Goal: Information Seeking & Learning: Find specific fact

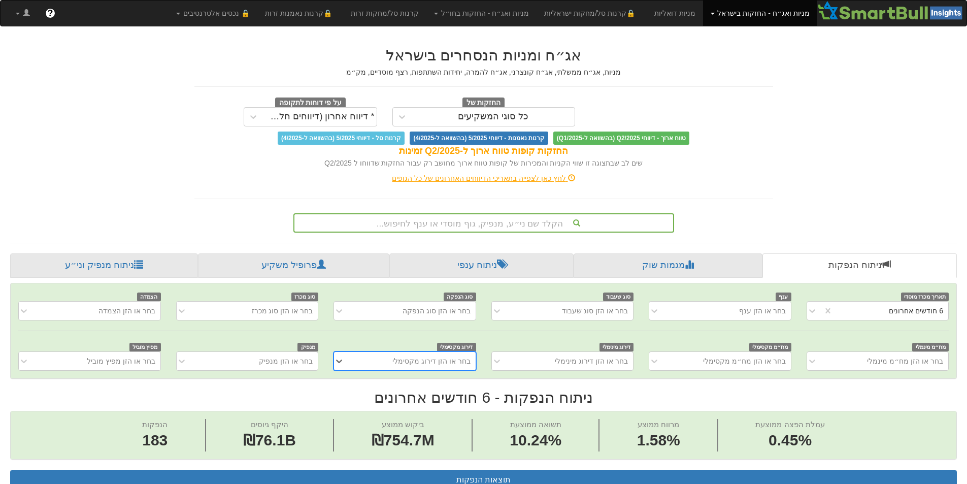
click at [496, 220] on div "הקלד שם ני״ע, מנפיק, גוף מוסדי או ענף לחיפוש..." at bounding box center [483, 222] width 379 height 17
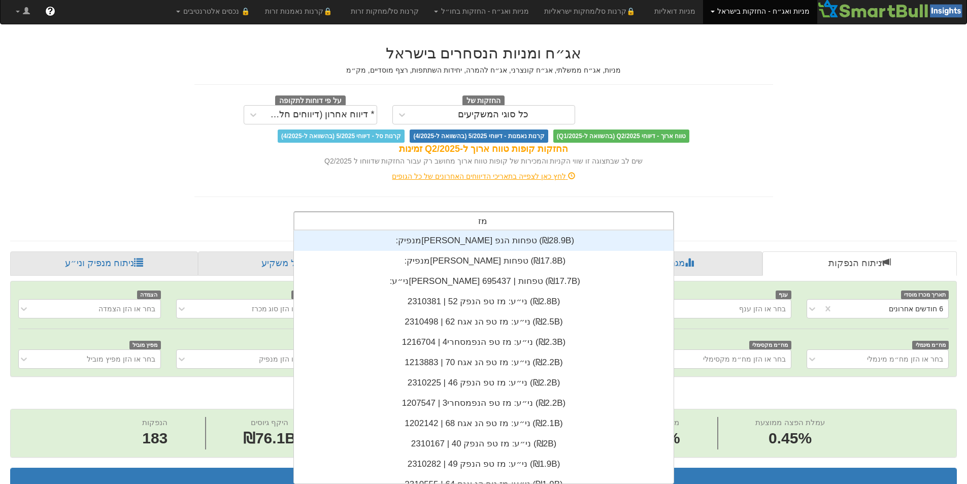
scroll to position [253, 0]
type input "מז"
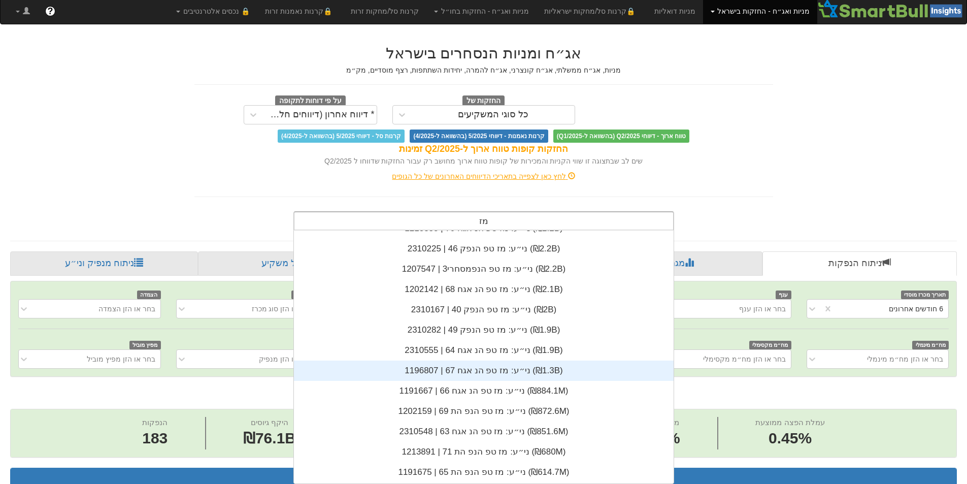
scroll to position [152, 0]
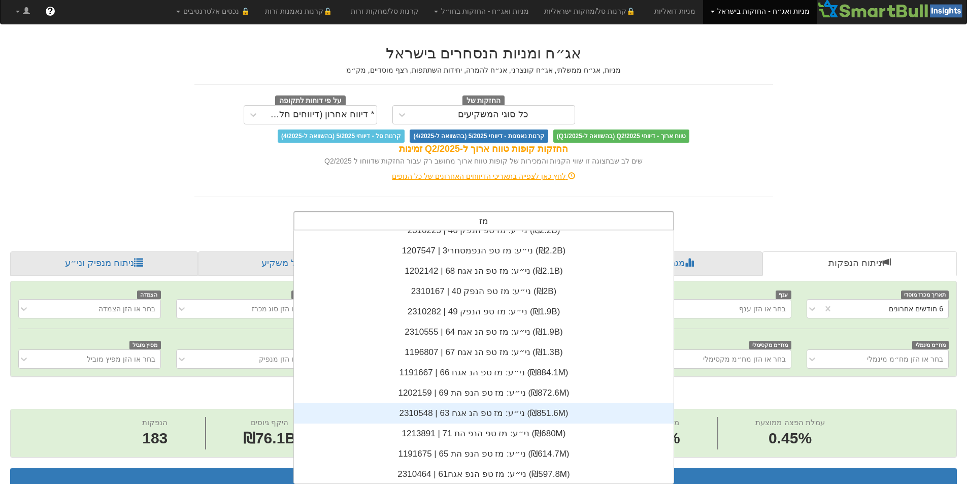
click at [466, 413] on div "ני״ע: ‏מז טפ הנ אגח 63 | 2310548 ‎(₪851.6M)‎" at bounding box center [484, 413] width 380 height 20
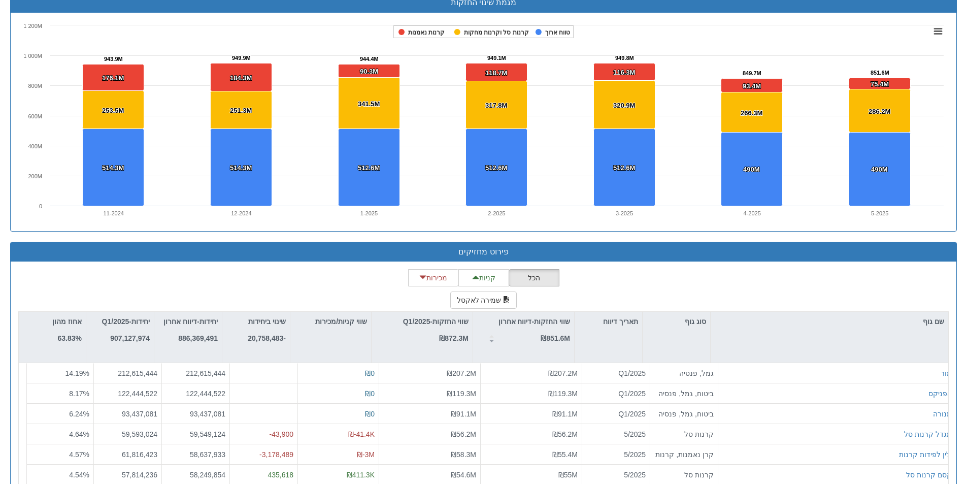
scroll to position [761, 0]
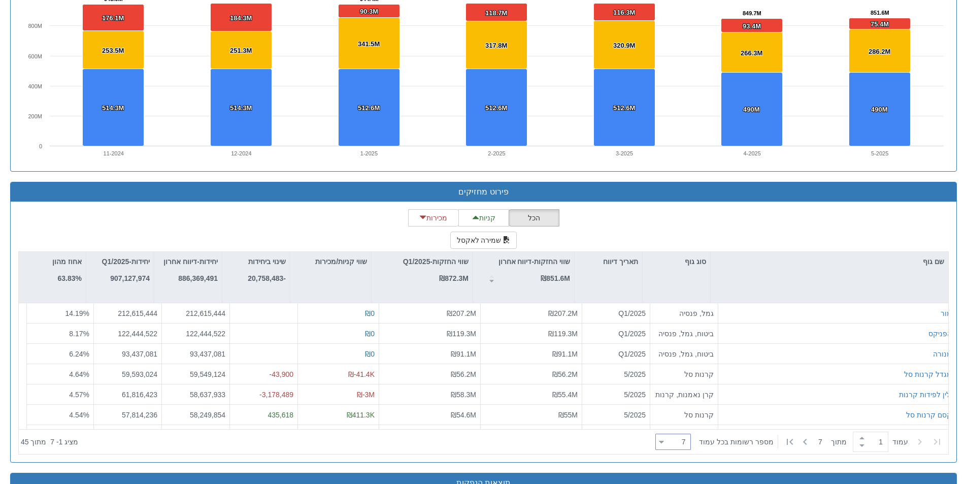
click at [672, 443] on div "7 7" at bounding box center [677, 442] width 26 height 14
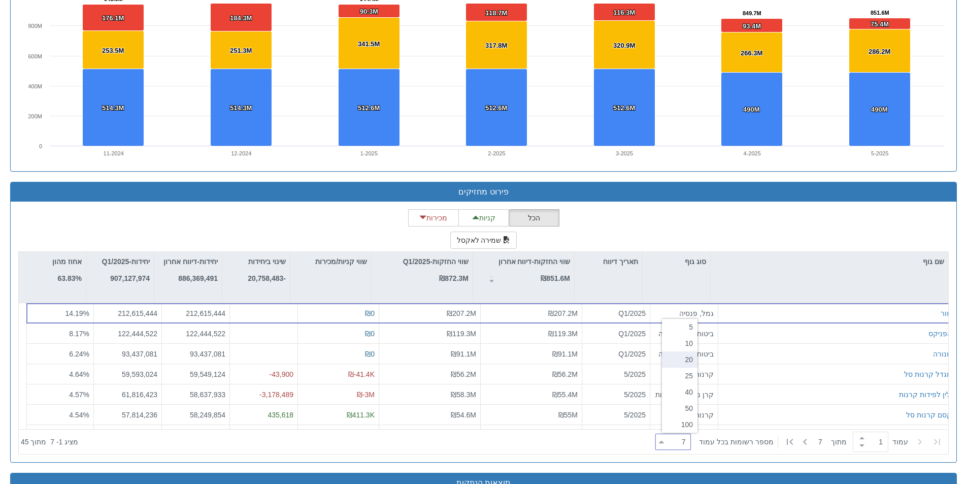
click at [684, 359] on div "20" at bounding box center [680, 359] width 36 height 16
type input "20"
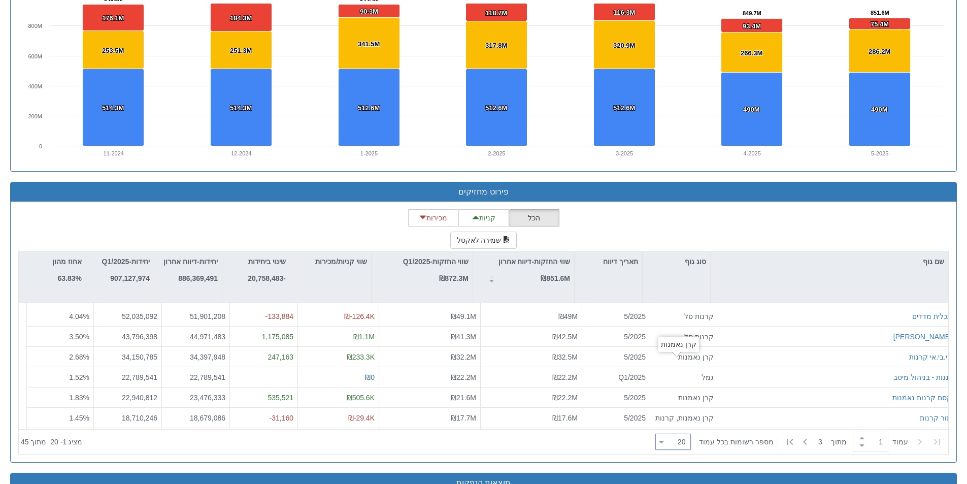
scroll to position [0, 0]
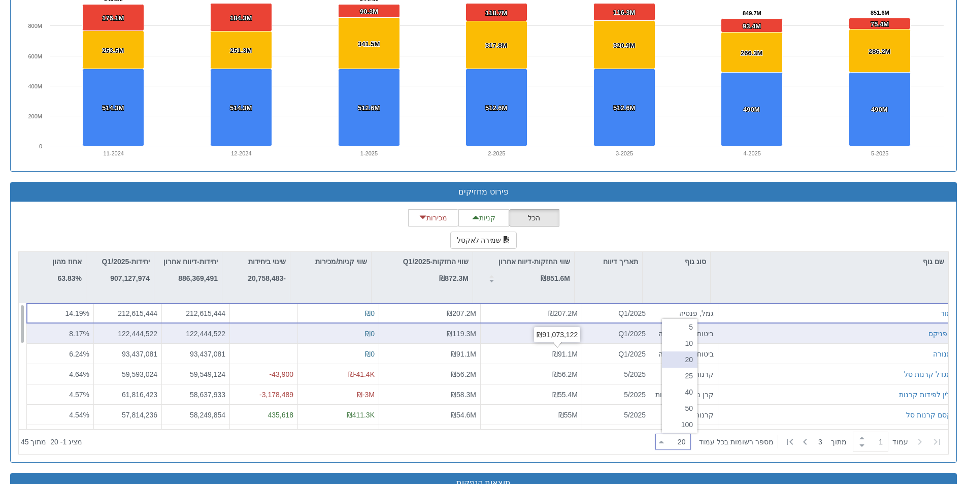
click at [567, 340] on div "₪91,073,122" at bounding box center [557, 334] width 46 height 15
